Goal: Information Seeking & Learning: Learn about a topic

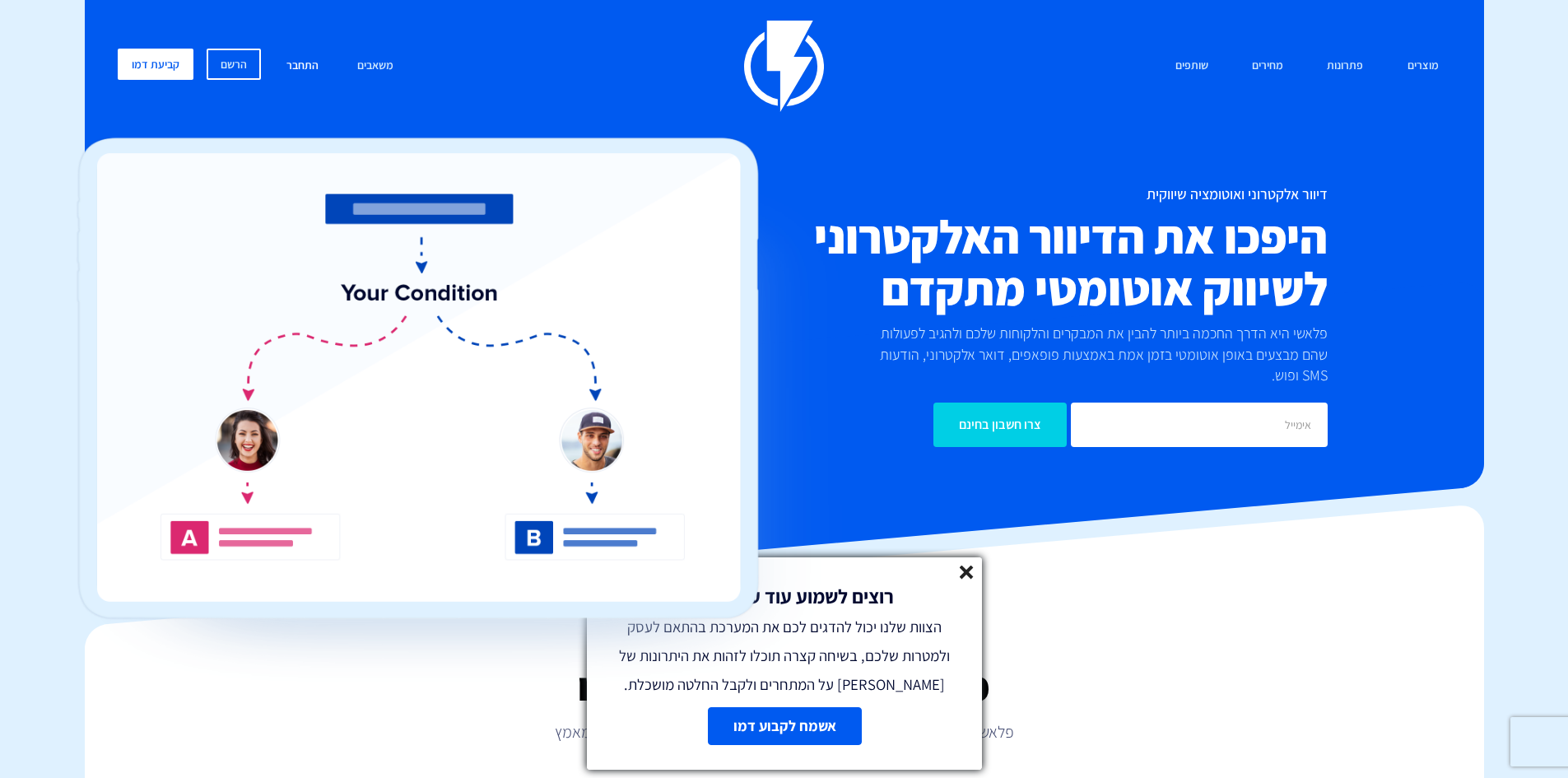
click at [293, 67] on link "התחבר" at bounding box center [302, 66] width 57 height 35
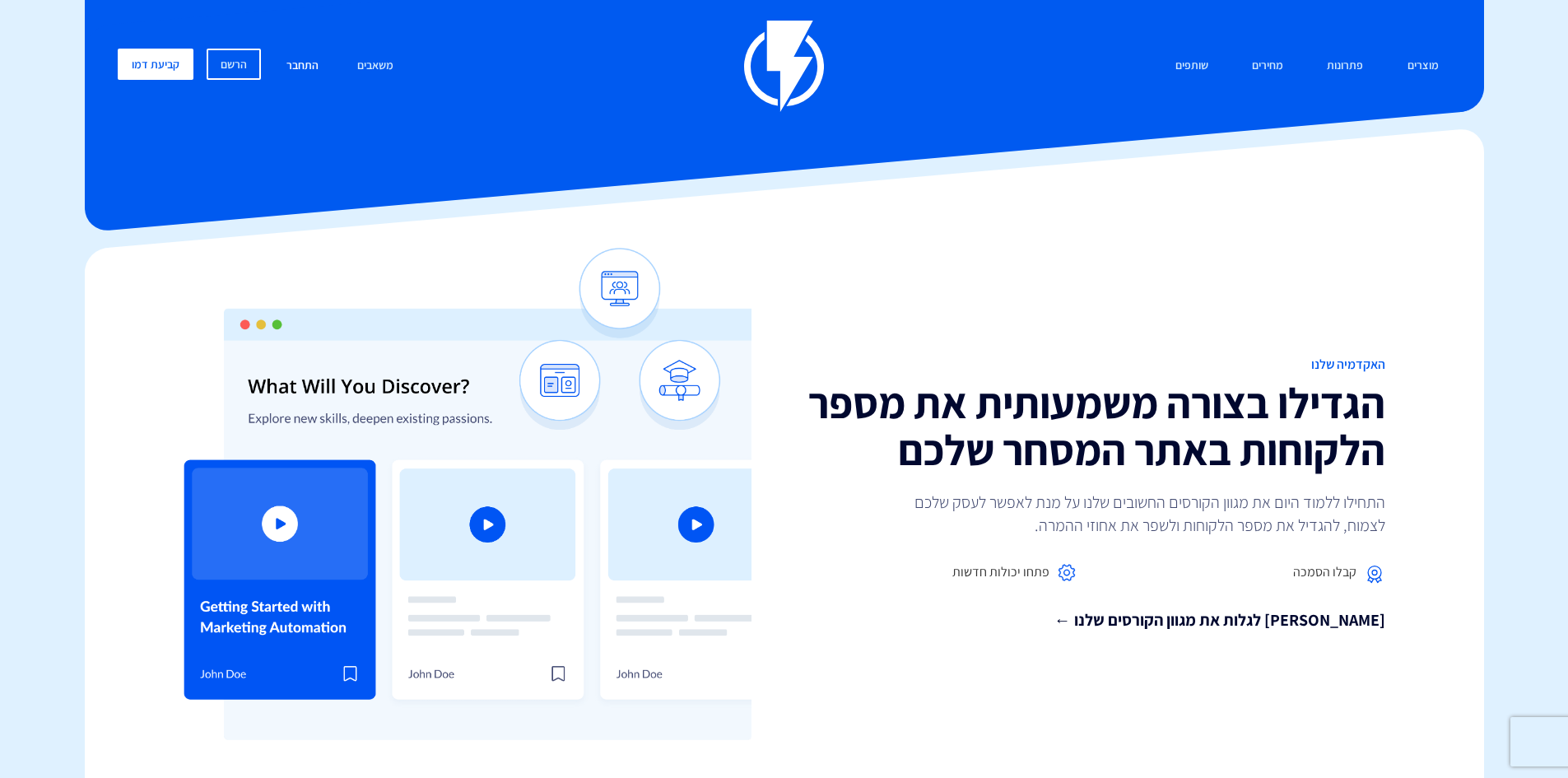
click at [293, 65] on link "התחבר" at bounding box center [302, 66] width 57 height 35
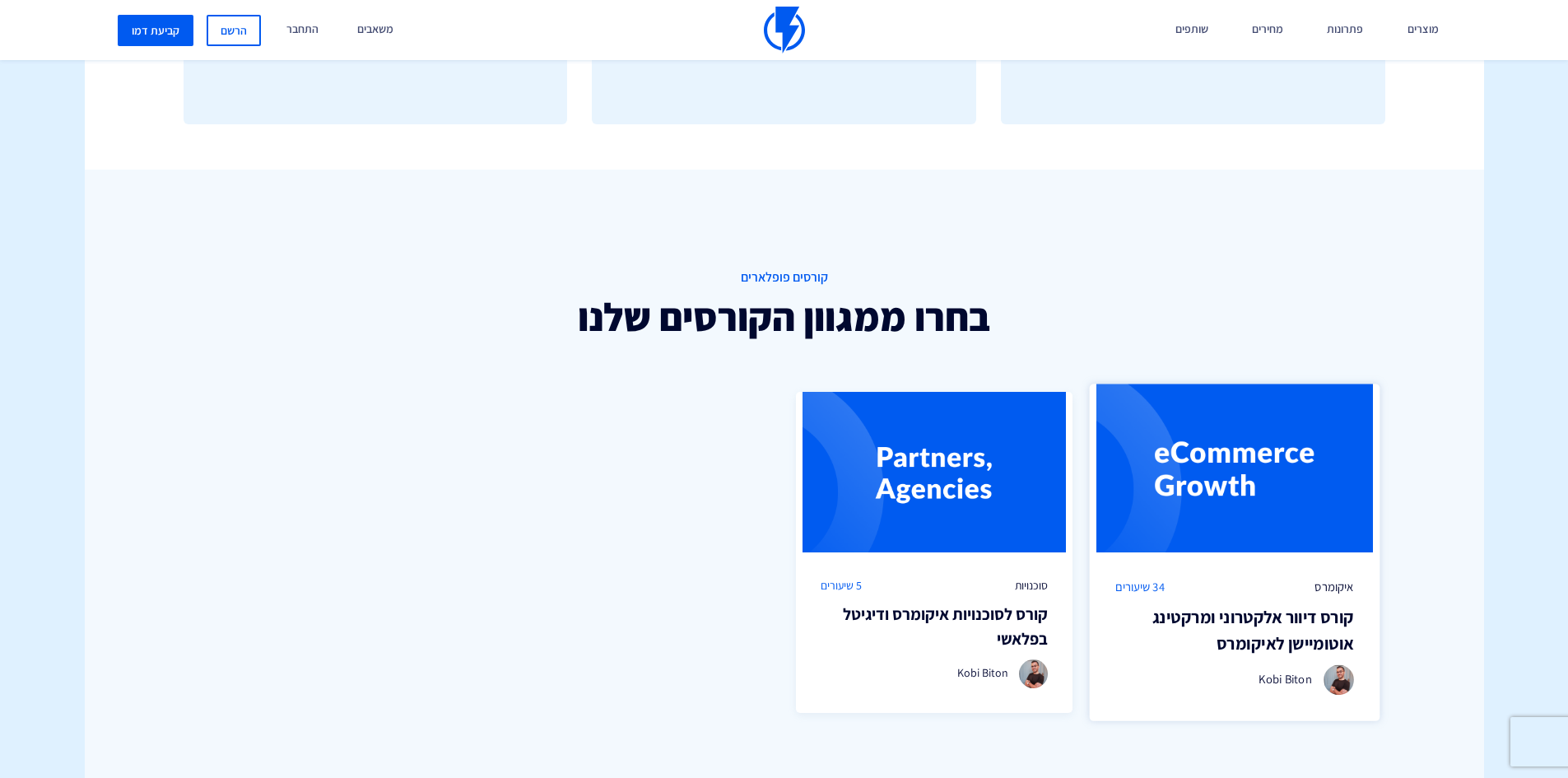
scroll to position [988, 0]
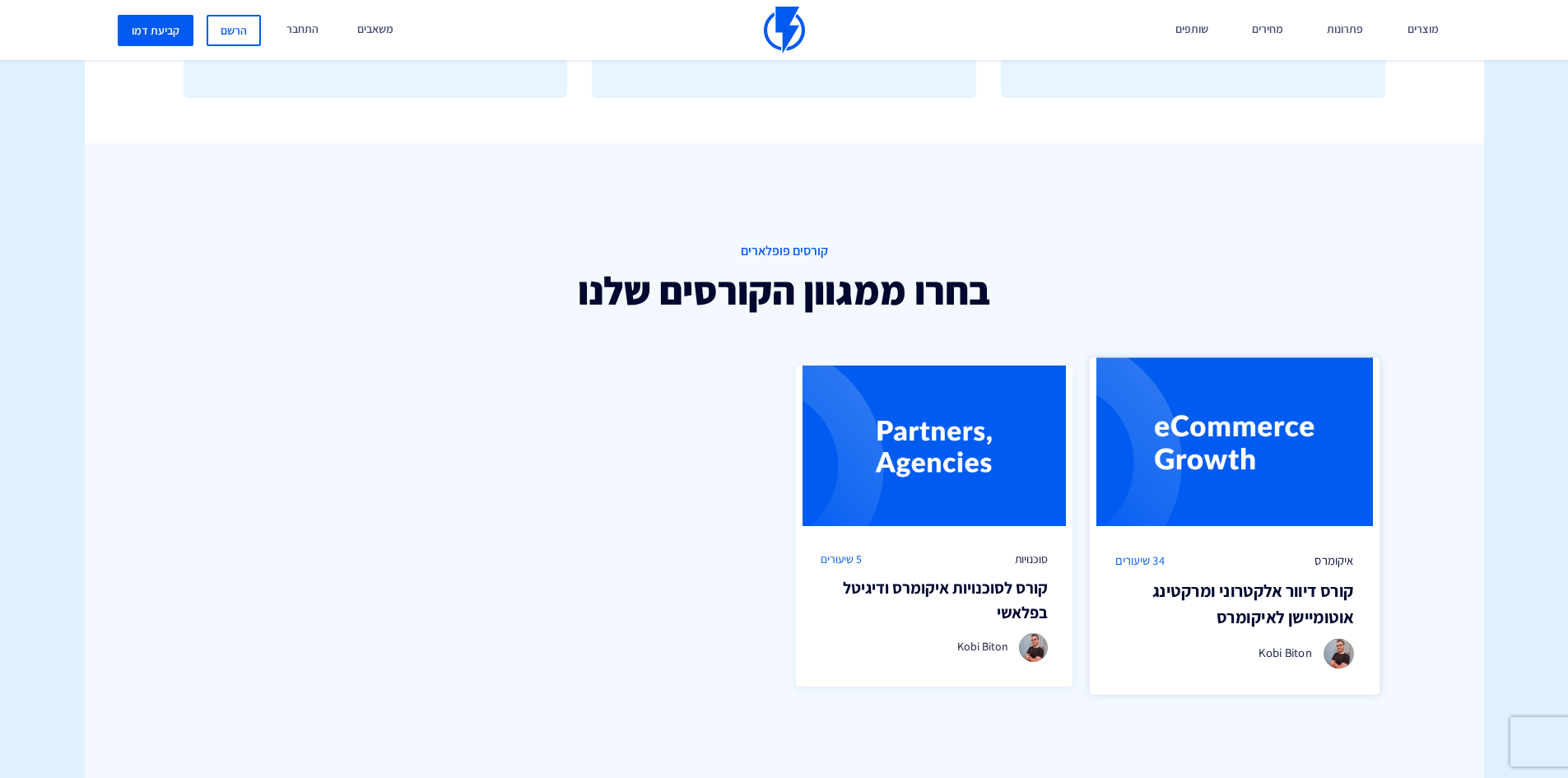
click at [1244, 613] on h3 "קורס דיוור אלקטרוני ומרקטינג אוטומיישן לאיקומרס" at bounding box center [1234, 604] width 239 height 52
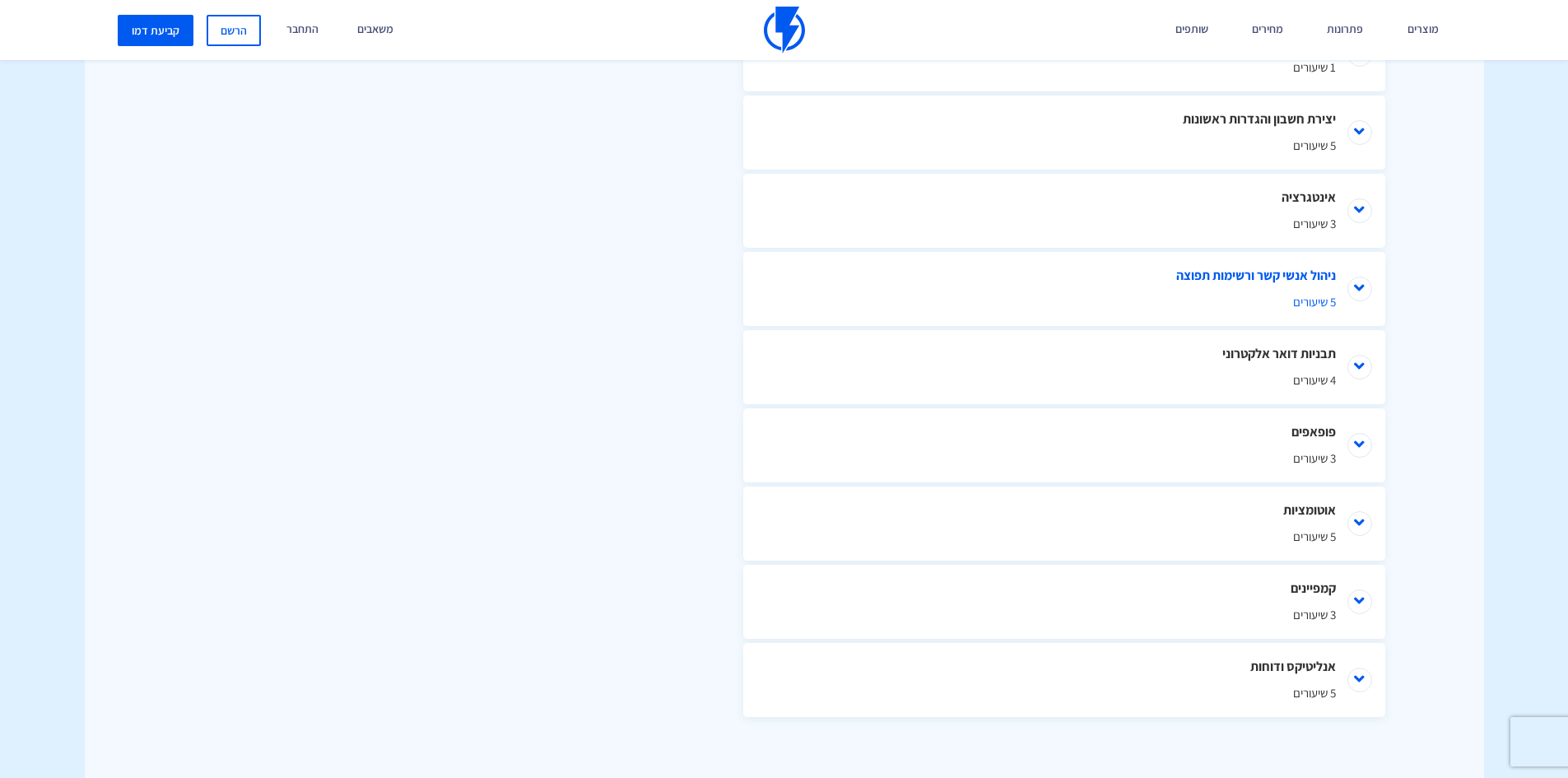
scroll to position [741, 0]
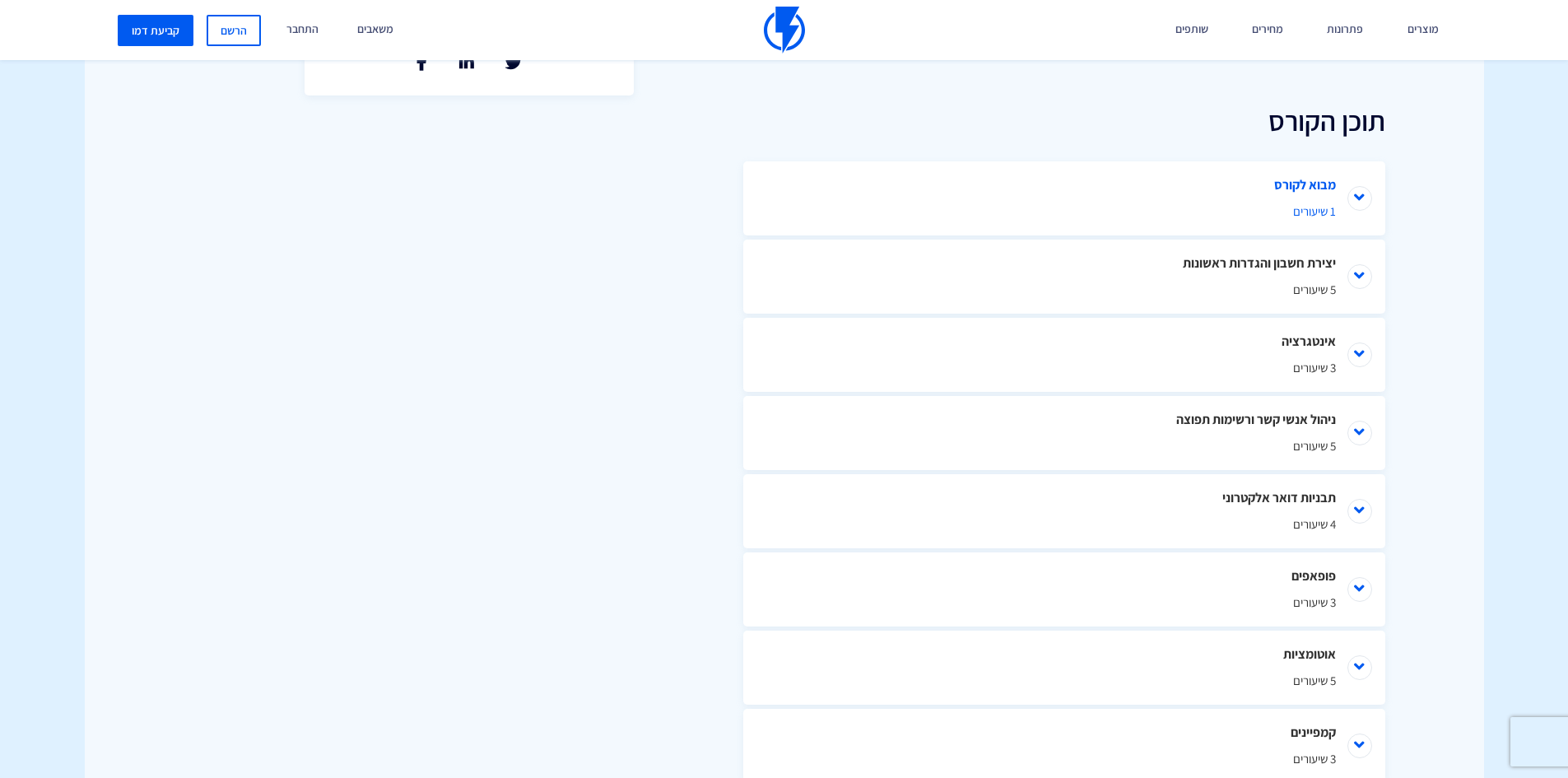
click at [1358, 197] on li "מבוא לקורס 1 שיעורים" at bounding box center [1064, 198] width 642 height 74
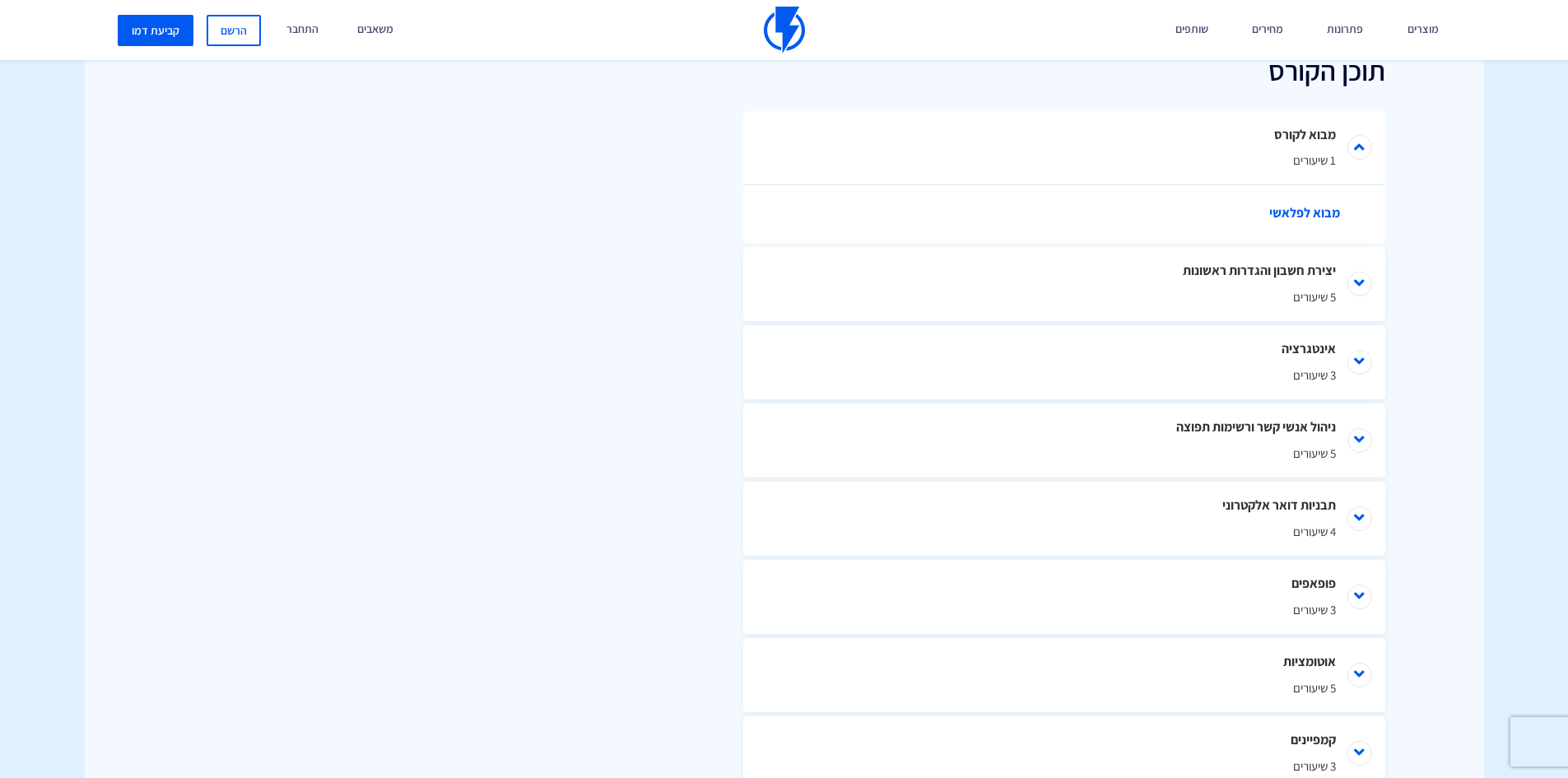
scroll to position [798, 0]
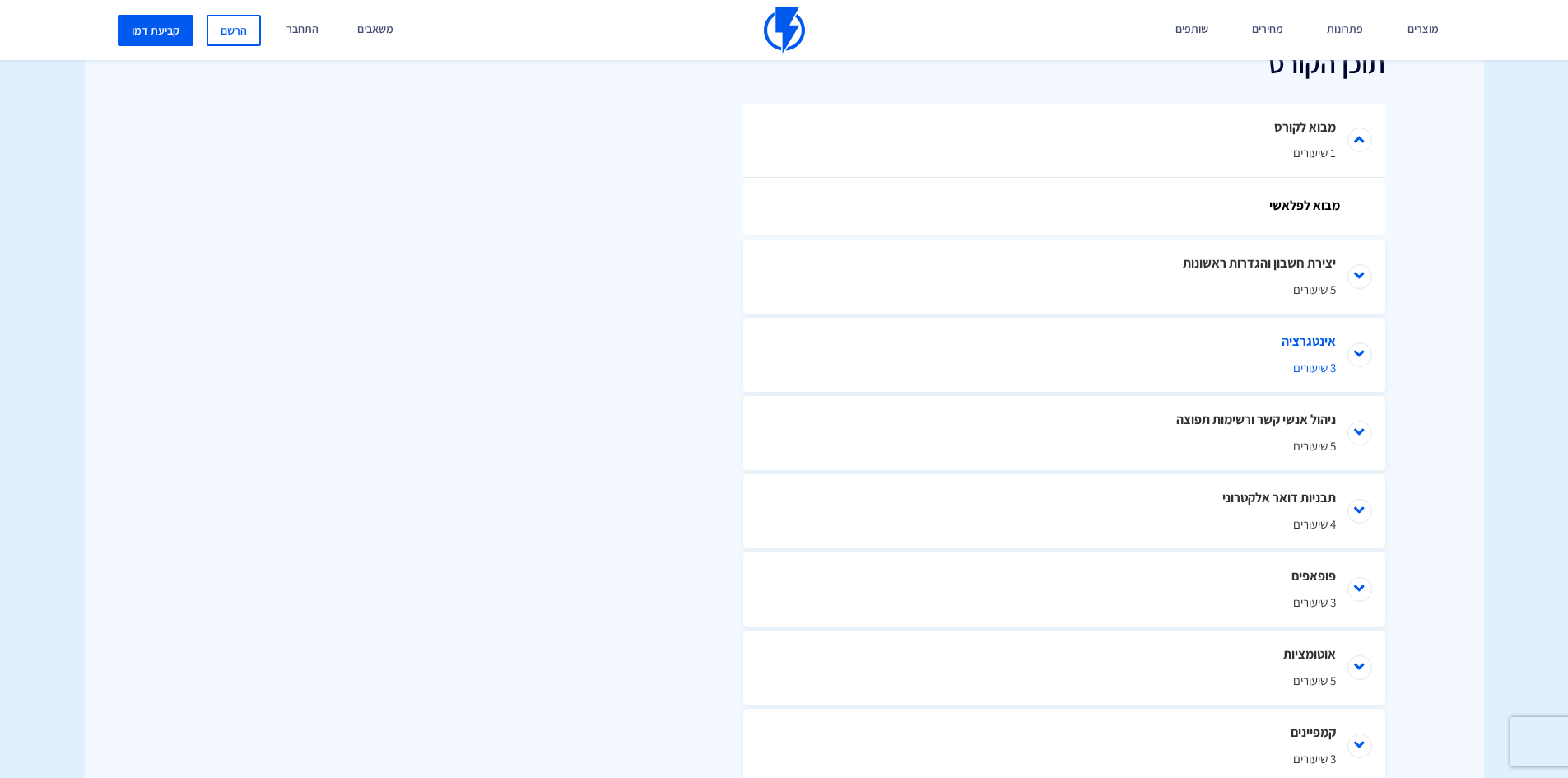
click at [1360, 348] on li "אינטגרציה 3 שיעורים" at bounding box center [1064, 355] width 642 height 74
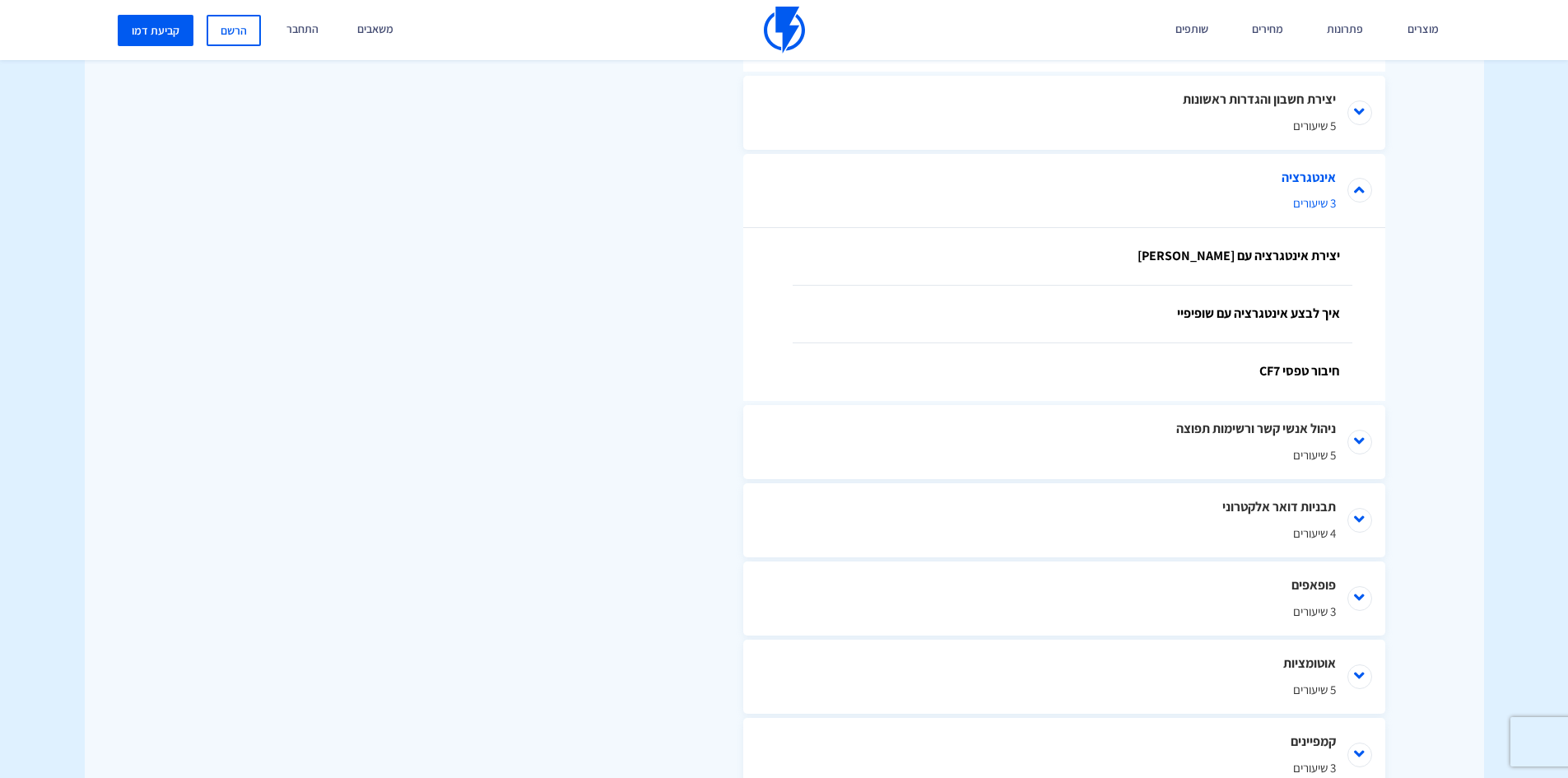
scroll to position [972, 0]
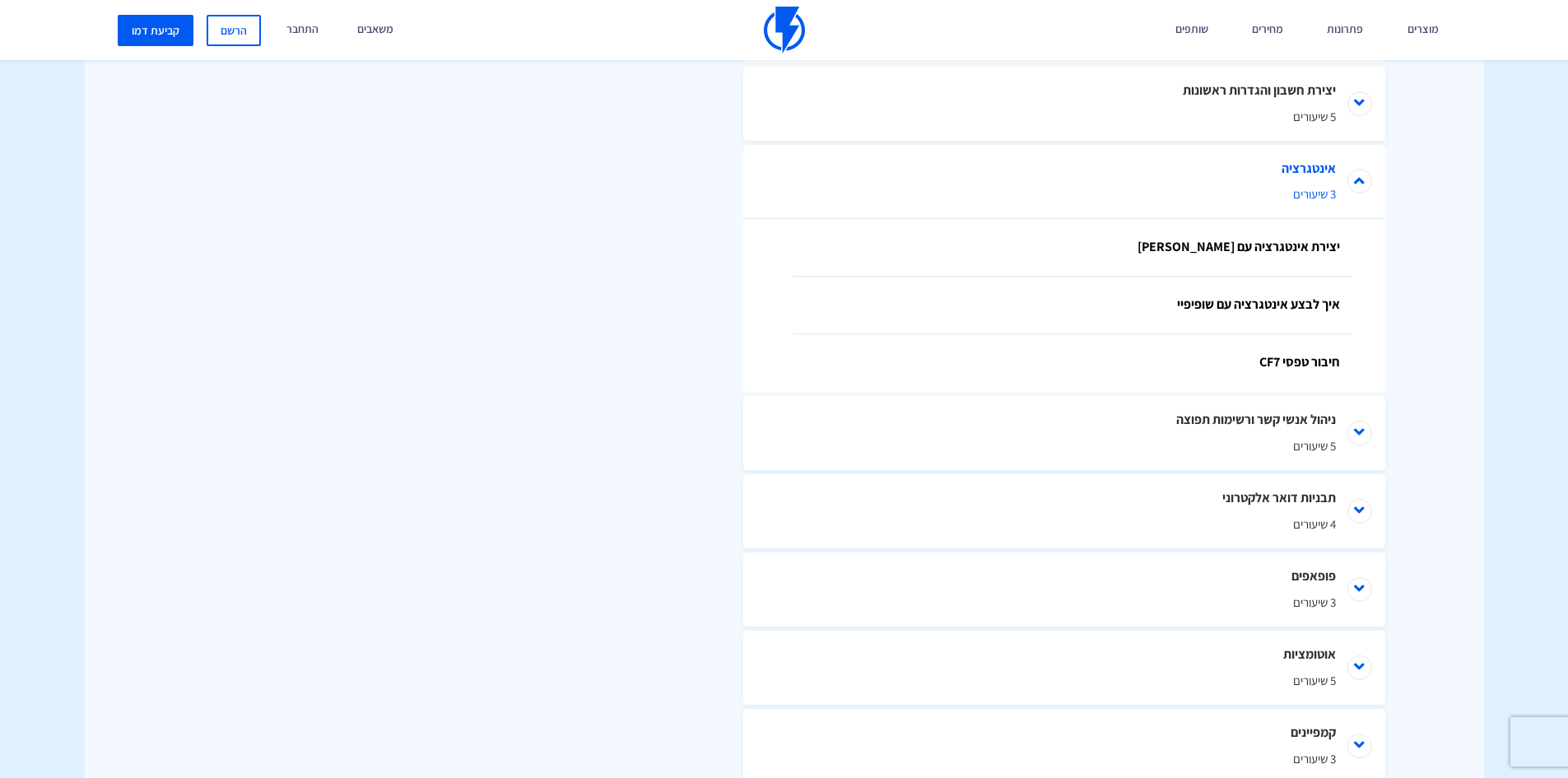
click at [1359, 169] on li "אינטגרציה 3 שיעורים" at bounding box center [1064, 182] width 642 height 74
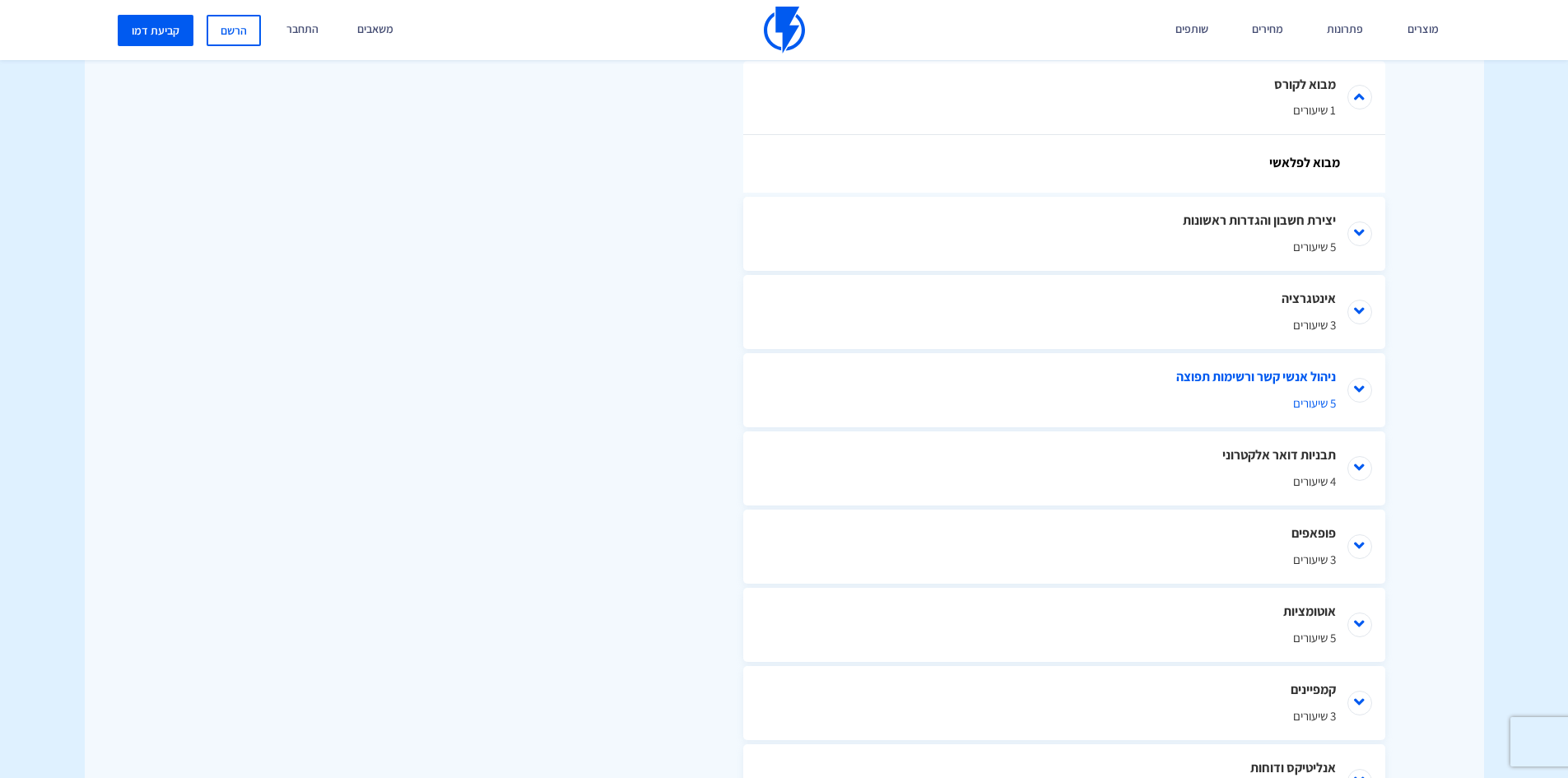
scroll to position [881, 0]
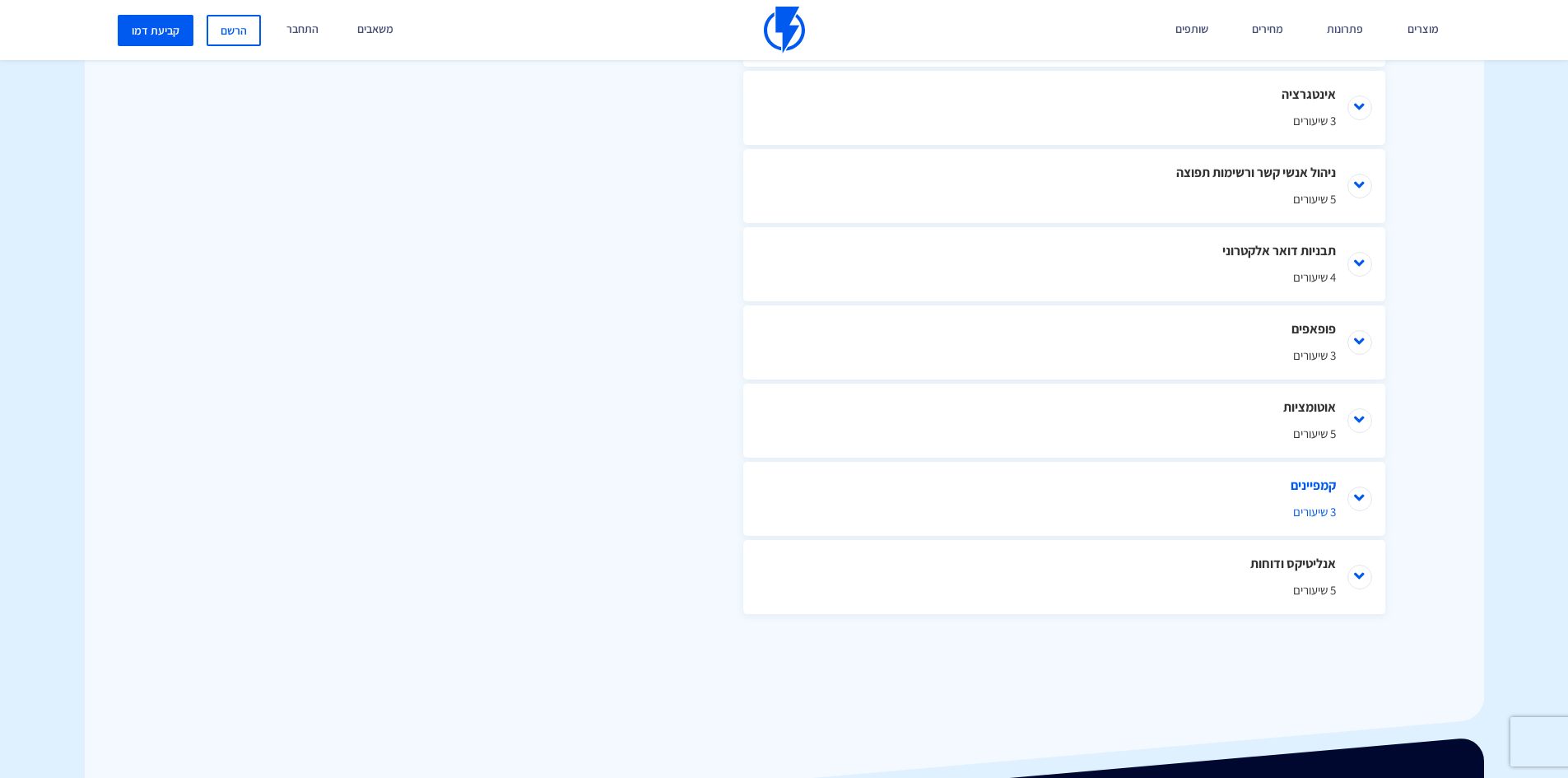
click at [1353, 498] on li "קמפיינים 3 שיעורים" at bounding box center [1064, 499] width 642 height 74
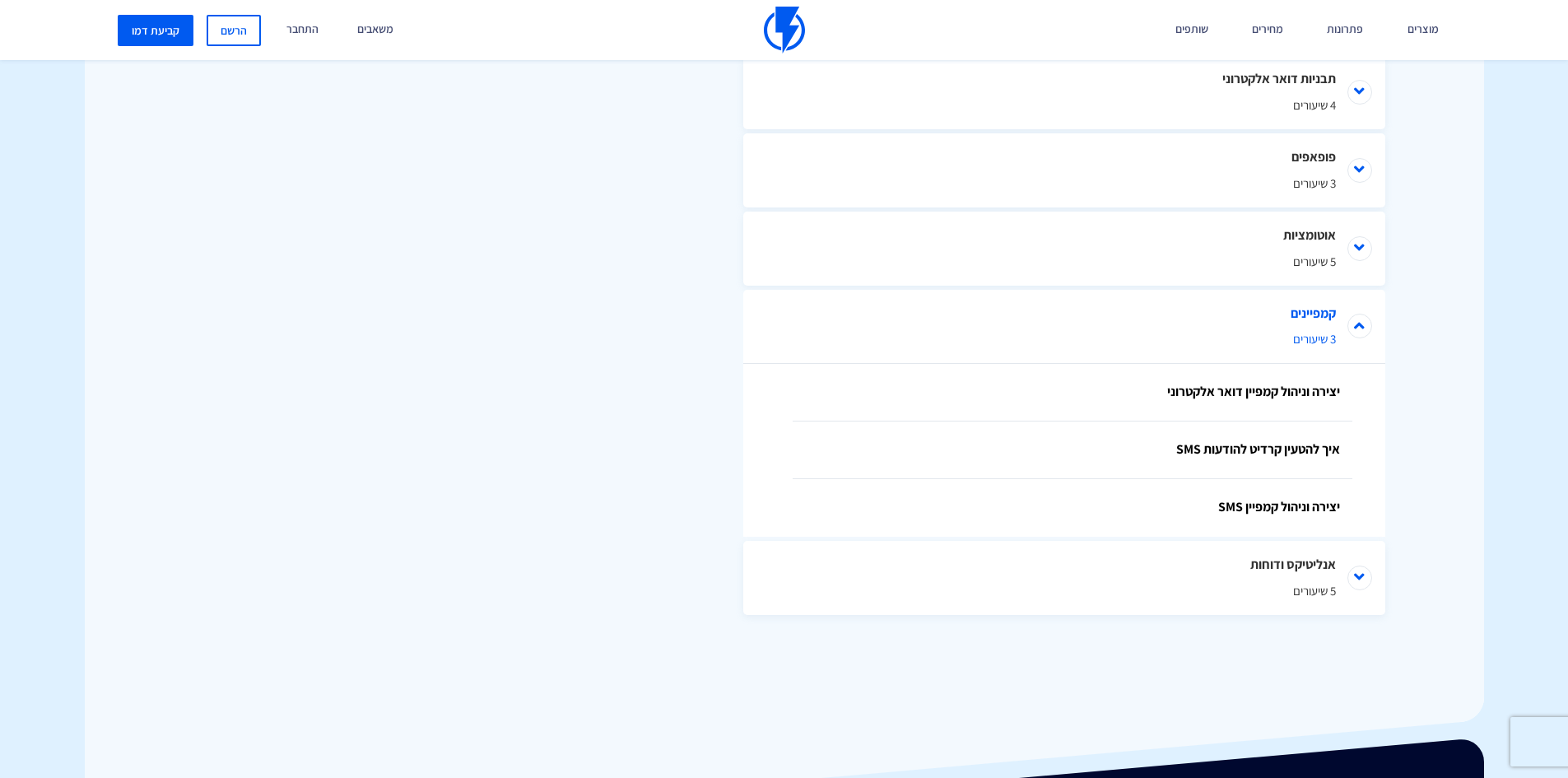
scroll to position [1218, 0]
